Goal: Contribute content: Add original content to the website for others to see

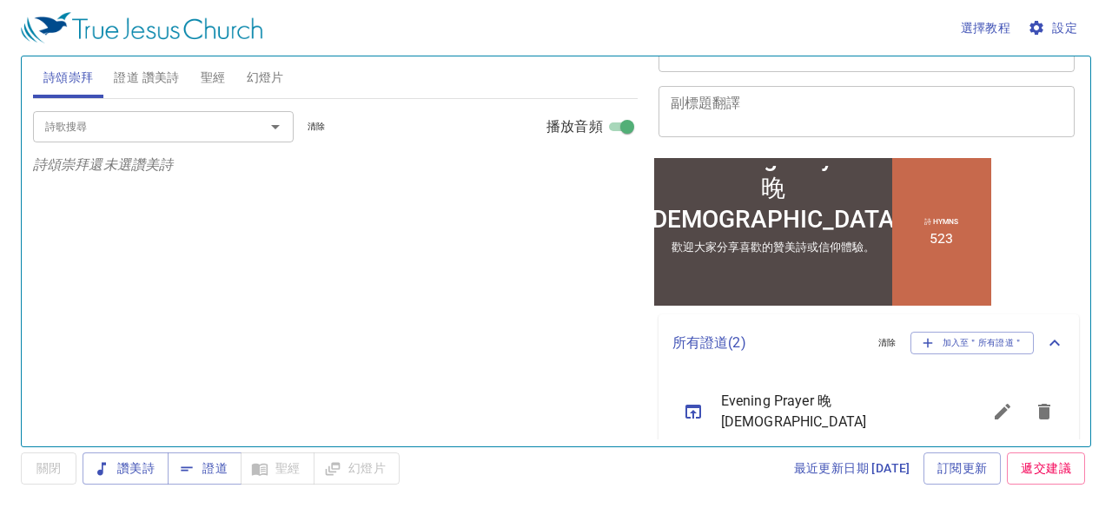
scroll to position [327, 0]
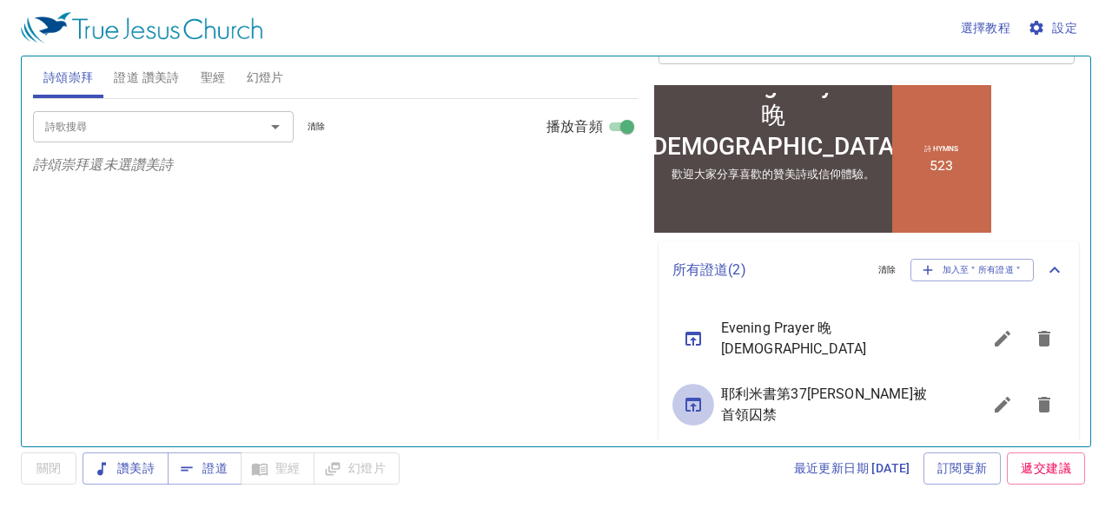
click at [688, 397] on icon "sermon lineup list" at bounding box center [693, 404] width 21 height 21
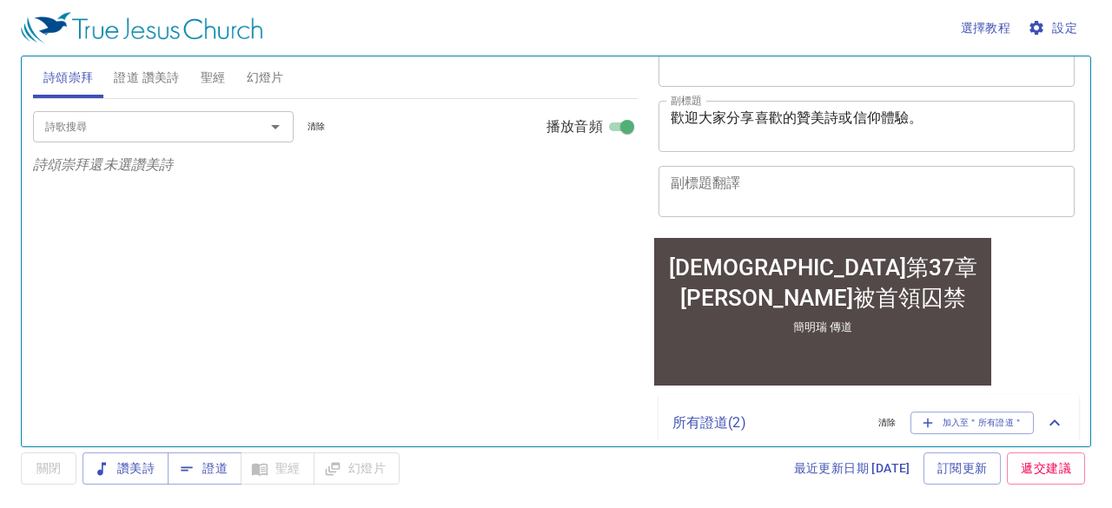
scroll to position [0, 0]
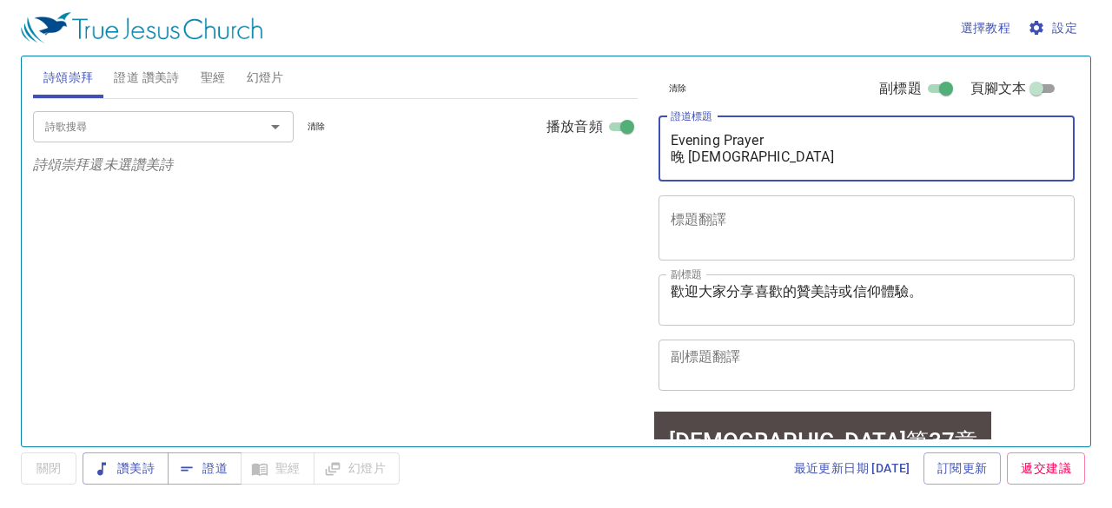
drag, startPoint x: 670, startPoint y: 136, endPoint x: 796, endPoint y: 160, distance: 128.9
click at [796, 160] on textarea "耶利米書第37[PERSON_NAME]被首領囚禁" at bounding box center [866, 148] width 393 height 33
paste textarea "可怕的不信服 耶利米書第43章"
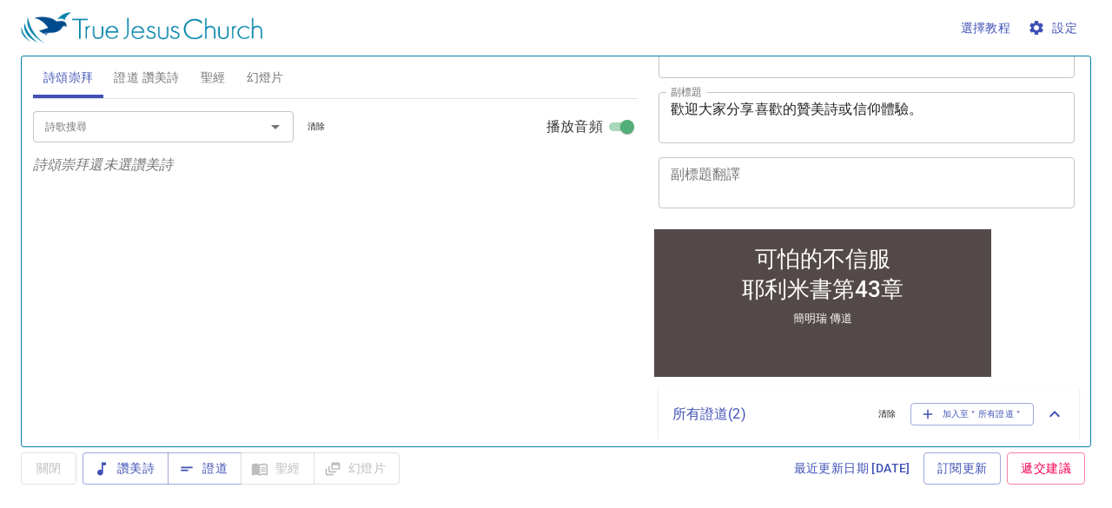
scroll to position [327, 0]
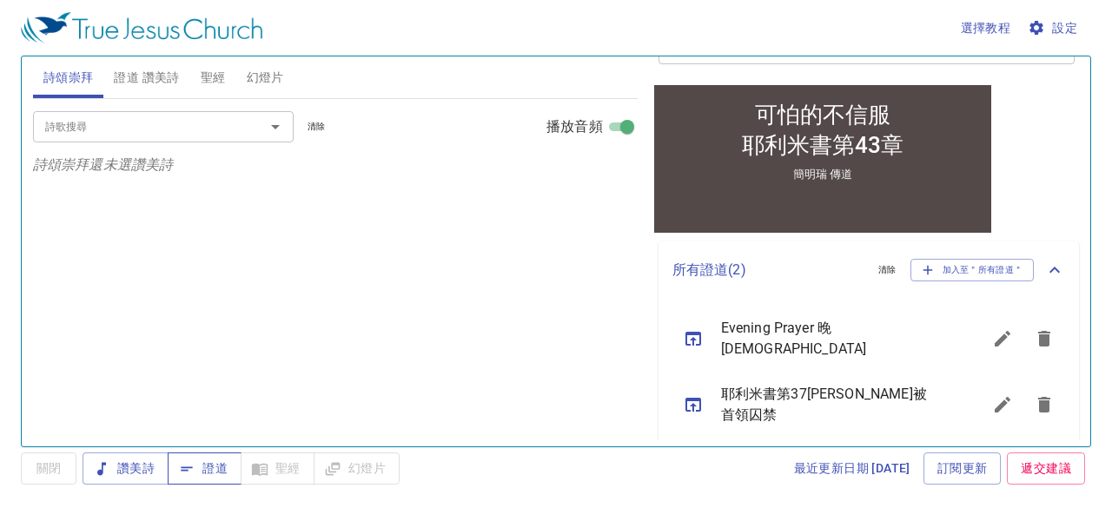
type textarea "可怕的不信服 耶利米書第43章"
click at [210, 476] on span "證道" at bounding box center [204, 469] width 46 height 22
